Goal: Navigation & Orientation: Find specific page/section

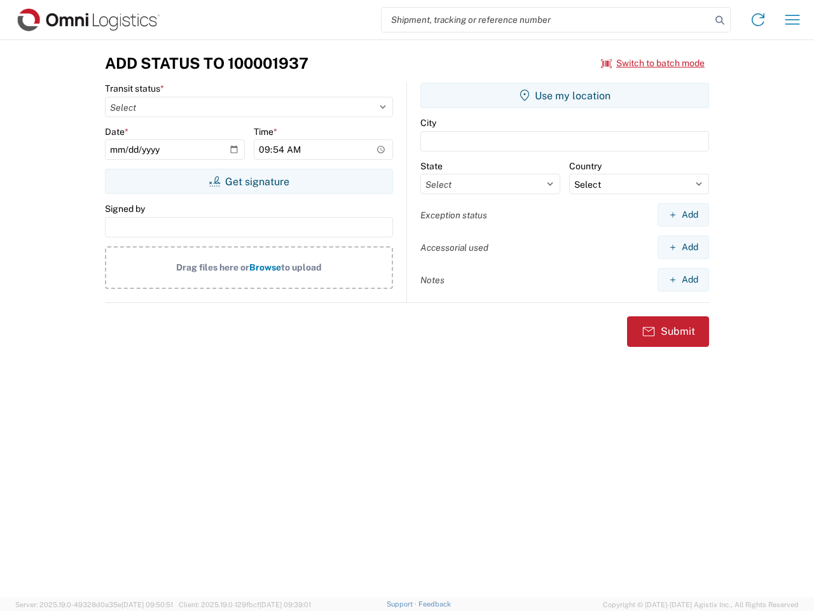
click at [546, 20] on input "search" at bounding box center [547, 20] width 330 height 24
click at [720, 20] on icon at bounding box center [720, 20] width 18 height 18
click at [758, 20] on icon at bounding box center [758, 20] width 20 height 20
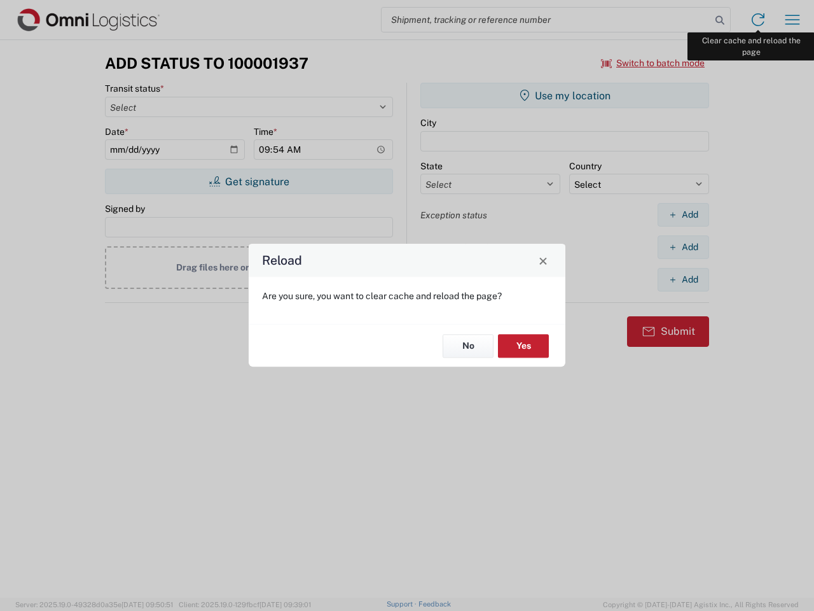
click at [793, 20] on div "Reload Are you sure, you want to clear cache and reload the page? No Yes" at bounding box center [407, 305] width 814 height 611
click at [653, 63] on div "Reload Are you sure, you want to clear cache and reload the page? No Yes" at bounding box center [407, 305] width 814 height 611
click at [249, 181] on div "Reload Are you sure, you want to clear cache and reload the page? No Yes" at bounding box center [407, 305] width 814 height 611
click at [565, 95] on div "Reload Are you sure, you want to clear cache and reload the page? No Yes" at bounding box center [407, 305] width 814 height 611
click at [683, 214] on div "Reload Are you sure, you want to clear cache and reload the page? No Yes" at bounding box center [407, 305] width 814 height 611
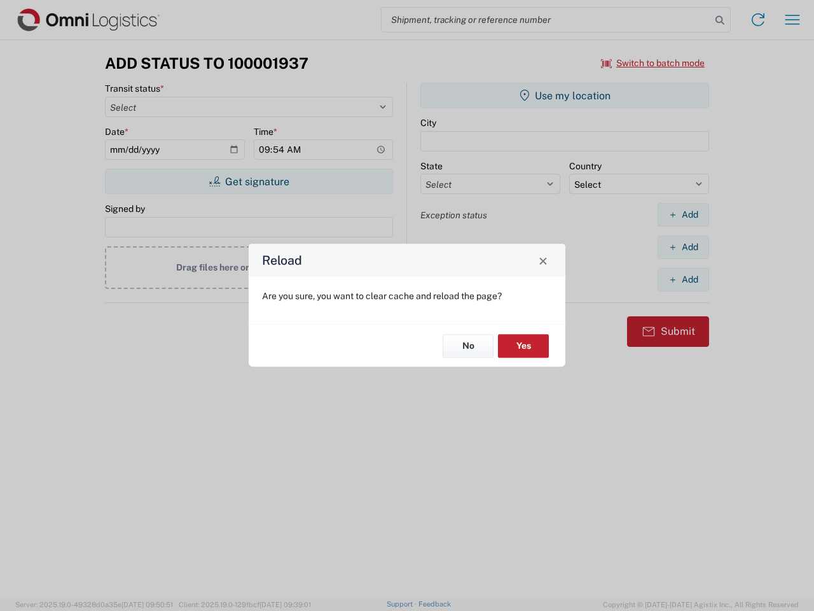
click at [683, 247] on div "Reload Are you sure, you want to clear cache and reload the page? No Yes" at bounding box center [407, 305] width 814 height 611
click at [683, 279] on div "Reload Are you sure, you want to clear cache and reload the page? No Yes" at bounding box center [407, 305] width 814 height 611
